Goal: Transaction & Acquisition: Purchase product/service

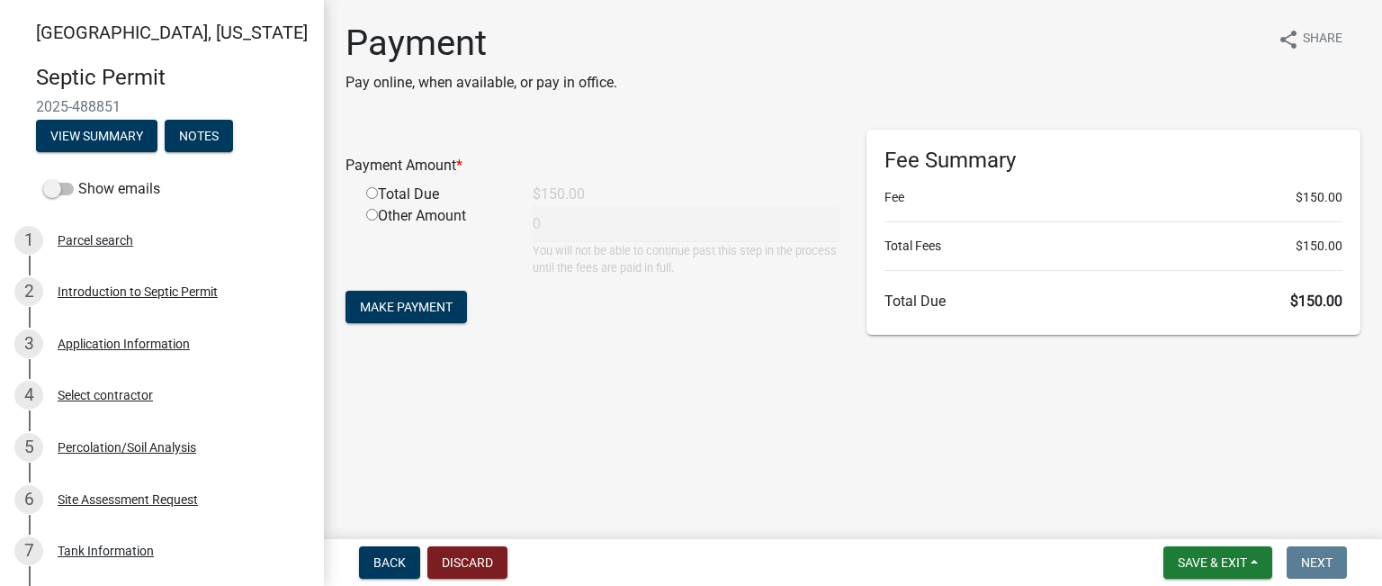
click at [372, 193] on input "radio" at bounding box center [372, 193] width 12 height 12
radio input "true"
type input "150"
click at [393, 301] on span "Make Payment" at bounding box center [406, 307] width 93 height 14
